Goal: Task Accomplishment & Management: Complete application form

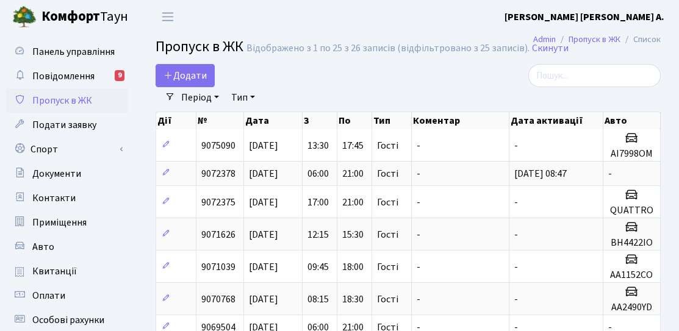
select select "25"
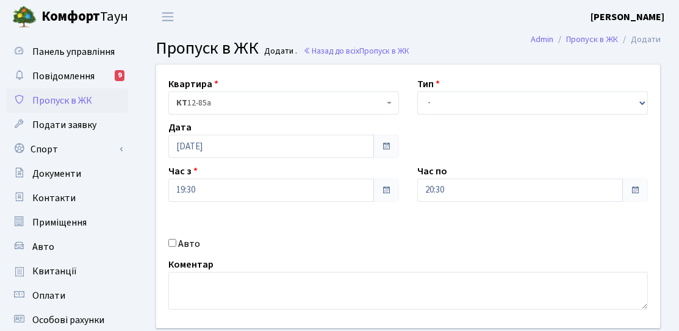
click at [456, 118] on div "Квартира <b>КТ</b>&nbsp;&nbsp;&nbsp;&nbsp;12-85а КТ 12-85а Тип - Доставка Таксі…" at bounding box center [408, 197] width 522 height 264
drag, startPoint x: 456, startPoint y: 104, endPoint x: 450, endPoint y: 112, distance: 10.5
click at [456, 104] on select "- Доставка Таксі Гості Сервіс" at bounding box center [532, 103] width 231 height 23
select select "3"
click at [417, 92] on select "- Доставка Таксі Гості Сервіс" at bounding box center [532, 103] width 231 height 23
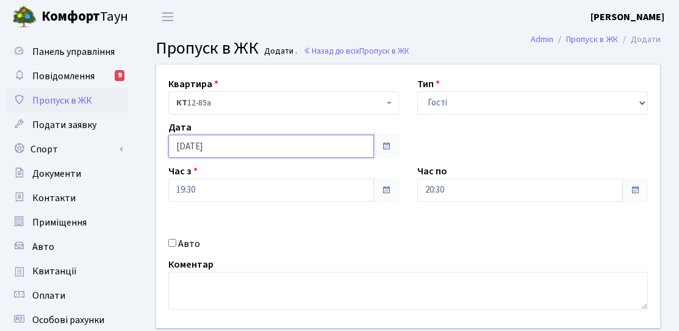
click at [243, 148] on input "[DATE]" at bounding box center [271, 146] width 206 height 23
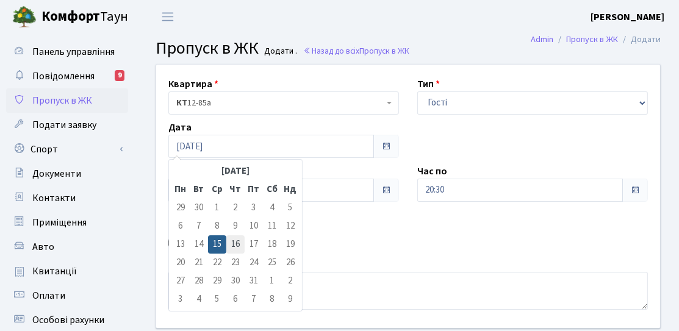
click at [232, 249] on td "16" at bounding box center [235, 244] width 18 height 18
type input "16.10.2025"
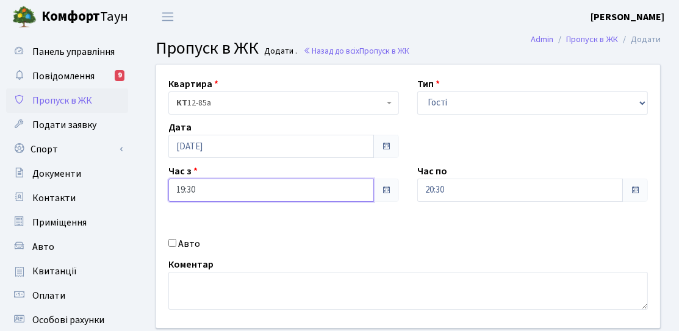
click at [241, 192] on input "19:30" at bounding box center [271, 190] width 206 height 23
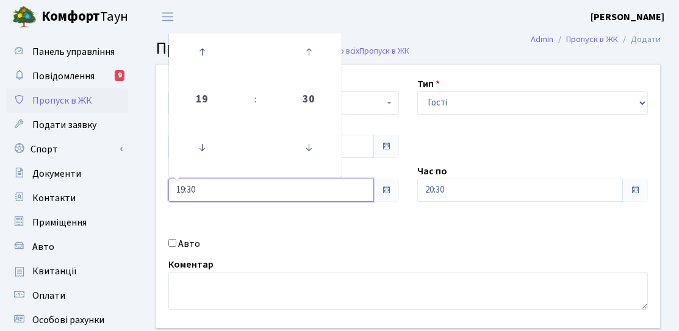
click at [229, 68] on td at bounding box center [202, 52] width 62 height 53
click at [190, 69] on link at bounding box center [202, 52] width 36 height 44
click at [193, 66] on icon at bounding box center [201, 51] width 33 height 33
click at [198, 65] on icon at bounding box center [201, 51] width 33 height 33
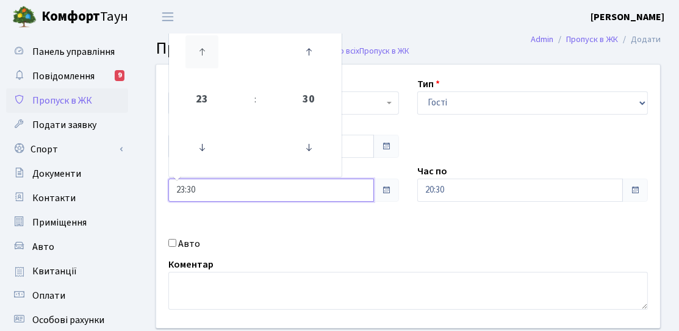
click at [198, 65] on icon at bounding box center [201, 51] width 33 height 33
click at [198, 64] on icon at bounding box center [201, 51] width 33 height 33
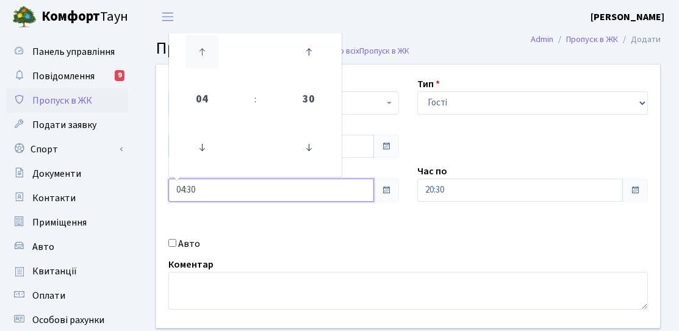
click at [198, 64] on icon at bounding box center [201, 51] width 33 height 33
click at [303, 144] on icon at bounding box center [308, 147] width 33 height 33
click at [302, 144] on icon at bounding box center [308, 147] width 33 height 33
type input "06:00"
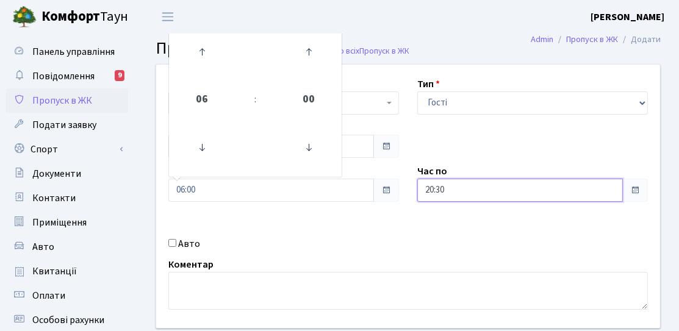
click at [476, 194] on input "20:30" at bounding box center [520, 190] width 206 height 23
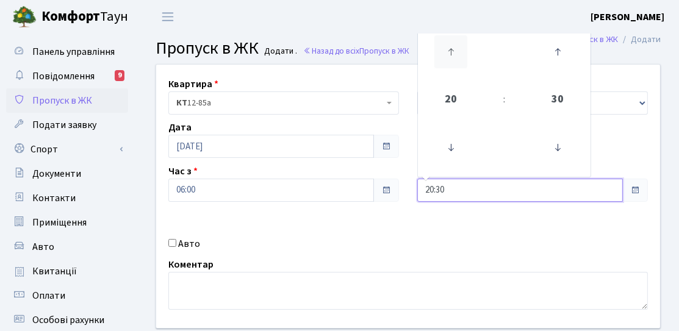
click at [454, 62] on icon at bounding box center [450, 51] width 33 height 33
click at [573, 156] on icon at bounding box center [557, 147] width 33 height 33
click at [566, 154] on icon at bounding box center [557, 147] width 33 height 33
click at [469, 153] on td at bounding box center [451, 147] width 62 height 53
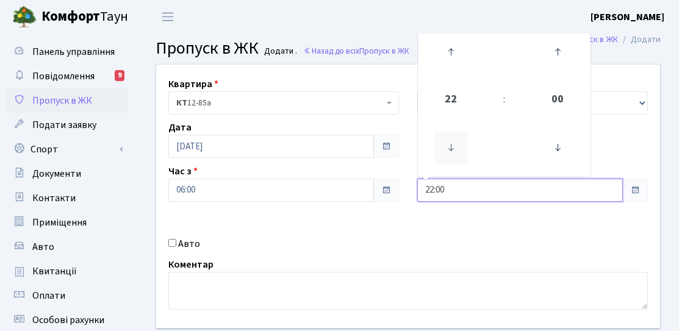
click at [454, 146] on icon at bounding box center [450, 147] width 33 height 33
type input "21:00"
click at [295, 269] on div "Коментар" at bounding box center [408, 283] width 498 height 52
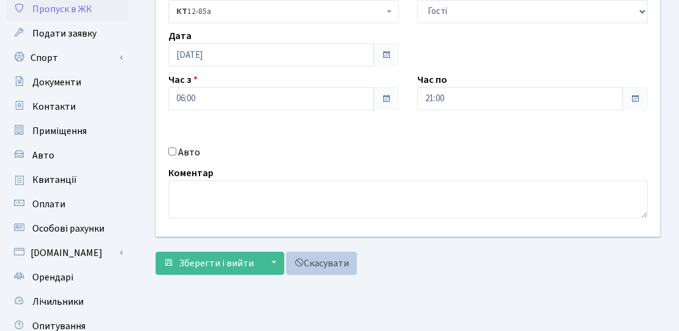
scroll to position [122, 0]
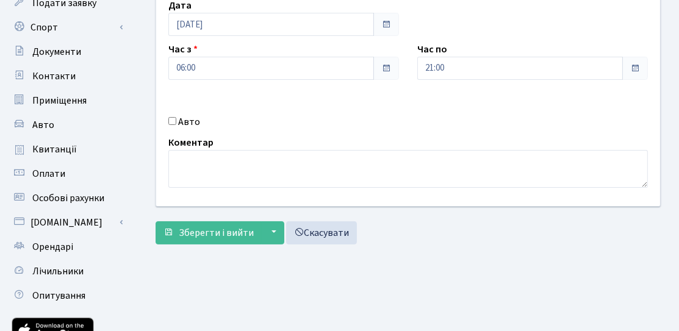
click at [197, 245] on div "Квартира <b>КТ</b>&nbsp;&nbsp;&nbsp;&nbsp;12-85а КТ 12-85а Тип - Доставка Таксі…" at bounding box center [407, 96] width 523 height 309
click at [188, 231] on span "Зберегти і вийти" at bounding box center [216, 232] width 75 height 13
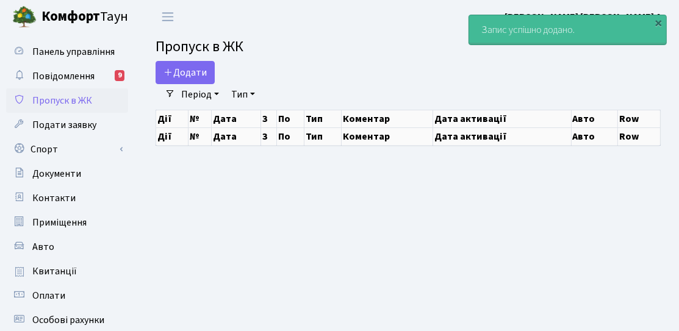
select select "25"
